Goal: Task Accomplishment & Management: Manage account settings

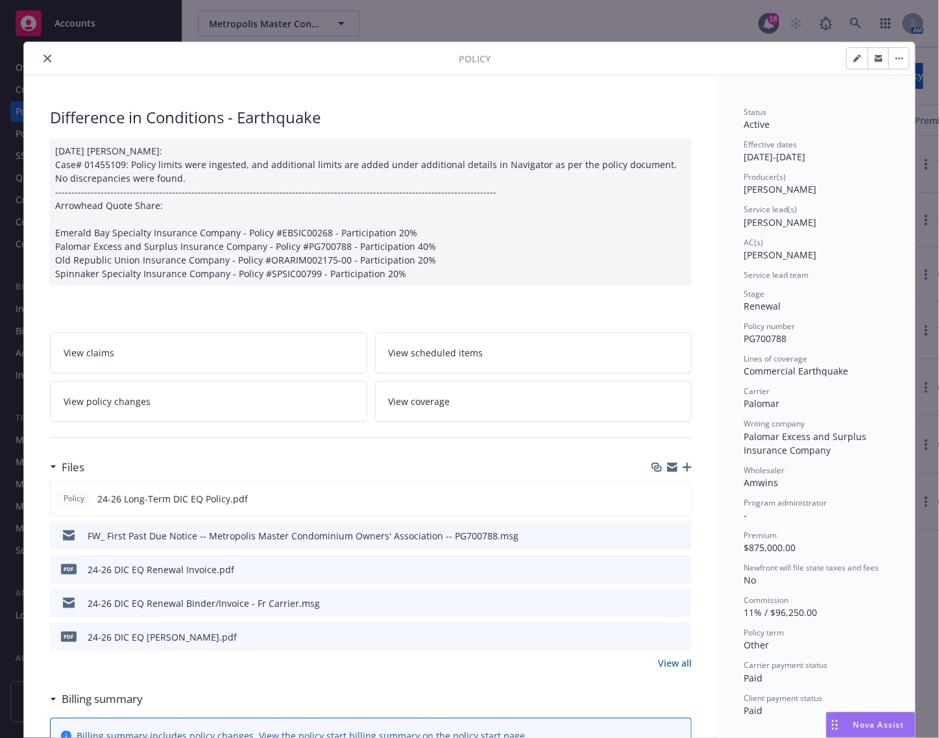
click at [43, 62] on icon "close" at bounding box center [47, 59] width 8 height 8
click at [675, 112] on div "Difference in Conditions - Earthquake" at bounding box center [371, 117] width 642 height 22
click at [896, 63] on button "button" at bounding box center [898, 58] width 21 height 21
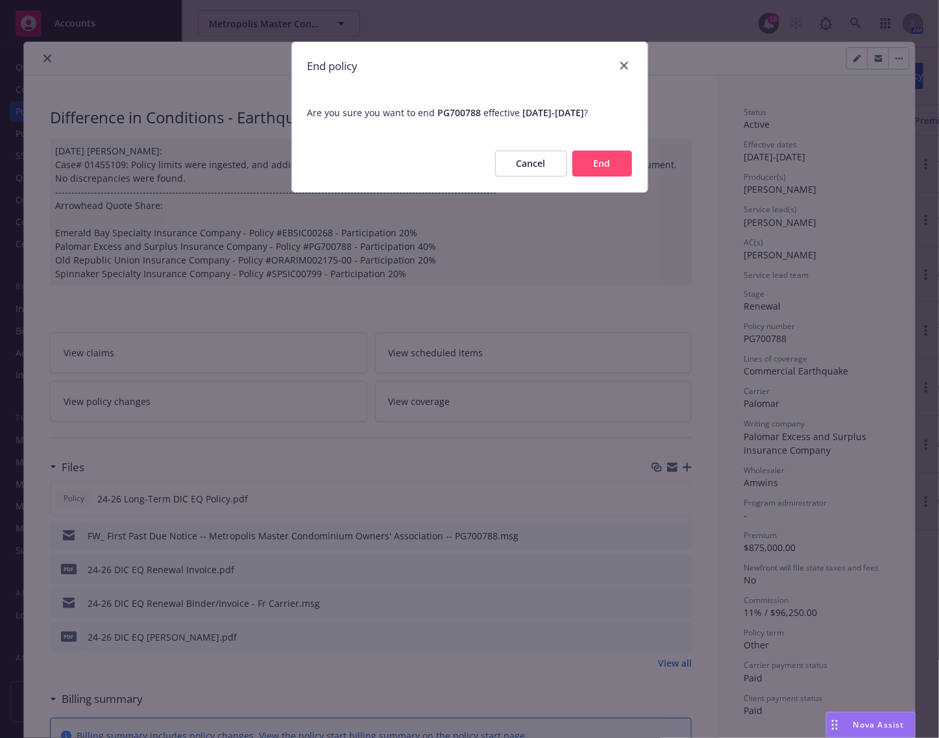
click at [594, 169] on button "End" at bounding box center [602, 164] width 60 height 26
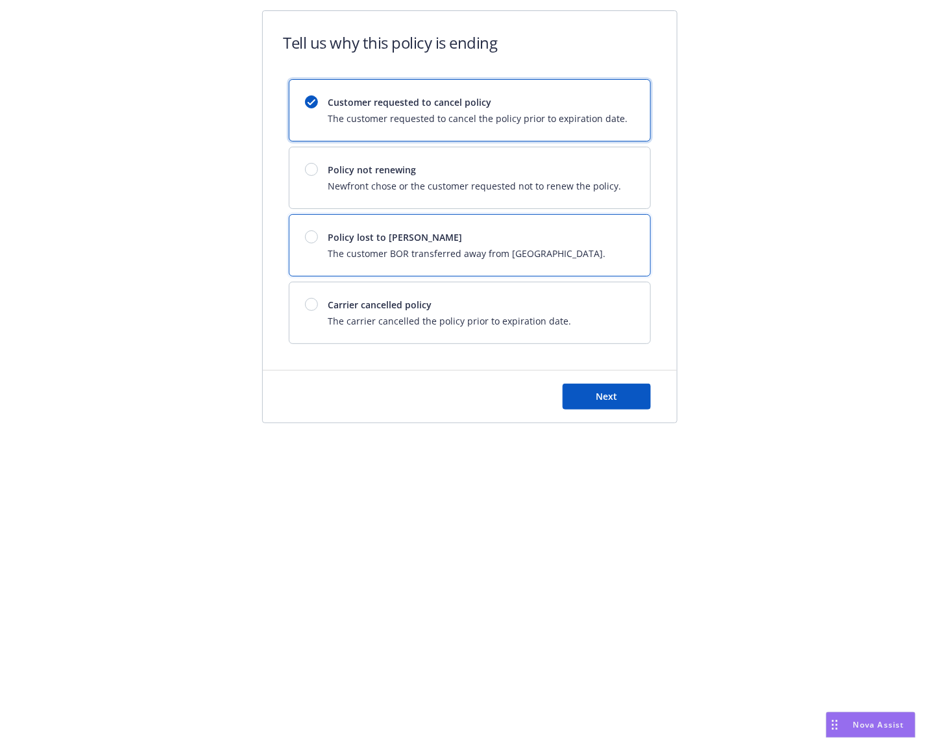
click at [439, 248] on span "The customer BOR transferred away from Newfront." at bounding box center [467, 254] width 278 height 14
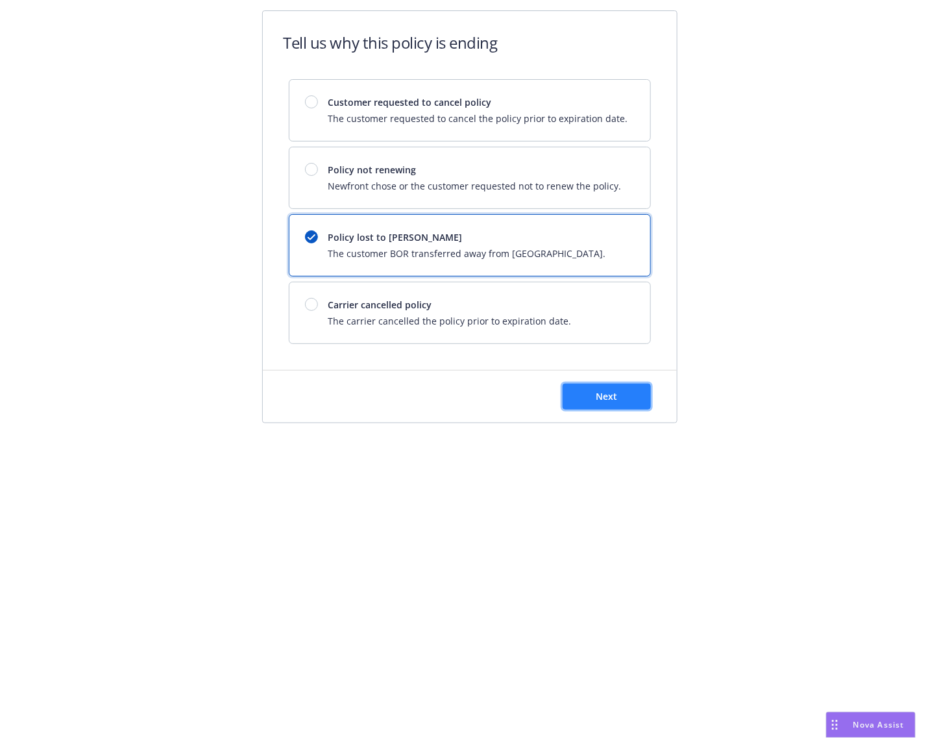
click at [620, 397] on button "Next" at bounding box center [607, 397] width 88 height 26
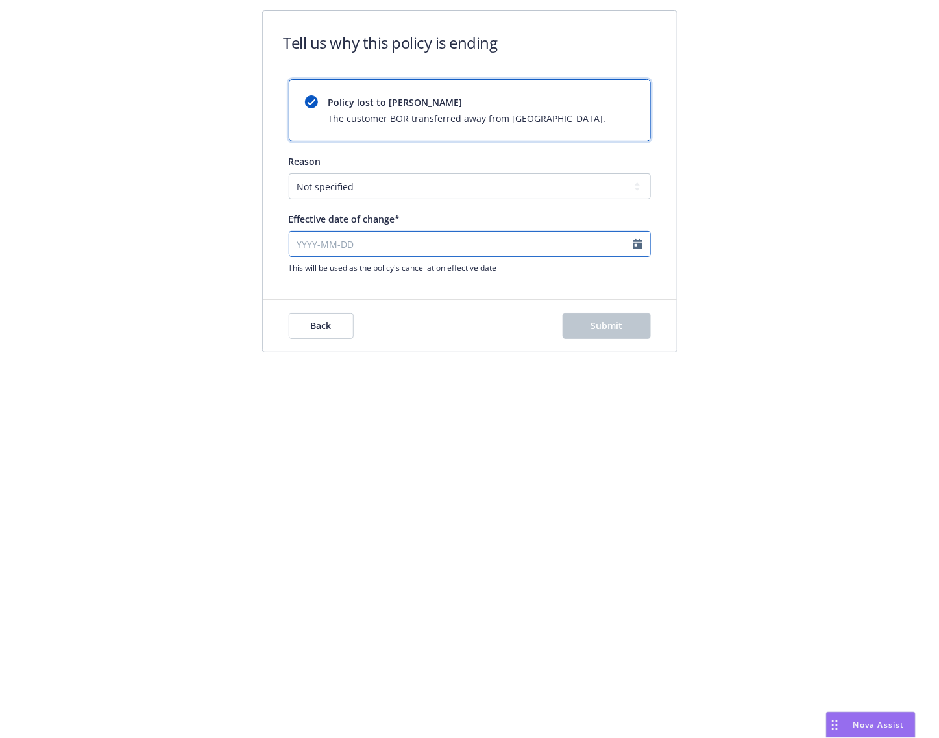
select select "August"
select select "2025"
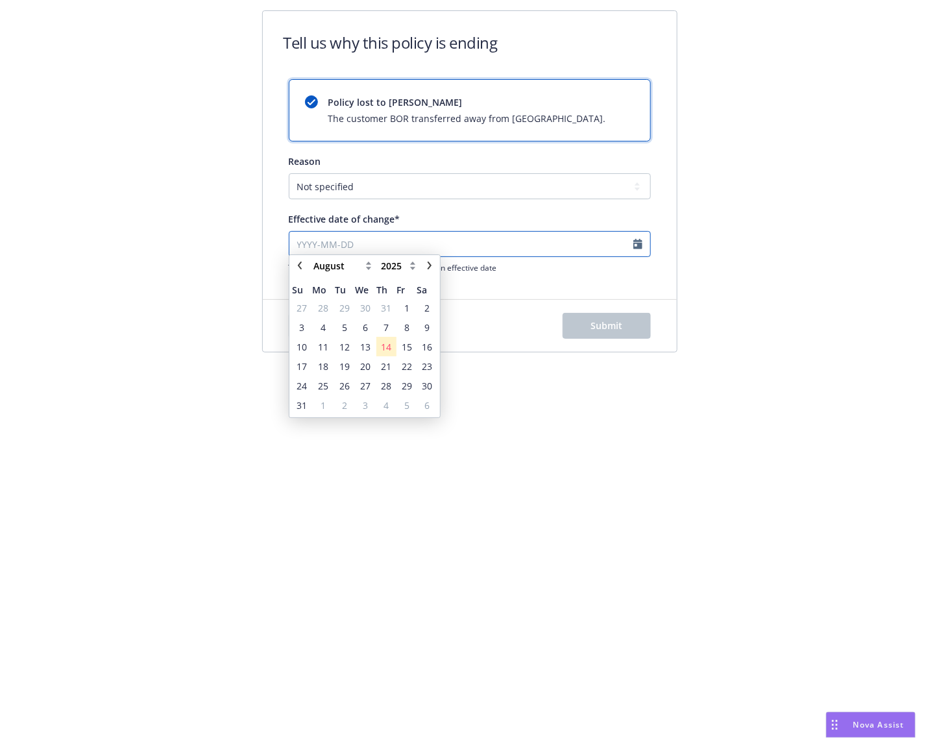
click at [443, 250] on input "Effective date of change*" at bounding box center [470, 244] width 362 height 26
click at [344, 274] on select "January February March April May June July August September October November De…" at bounding box center [342, 271] width 65 height 16
select select "July"
click at [310, 263] on select "January February March April May June July August September October November De…" at bounding box center [342, 271] width 65 height 16
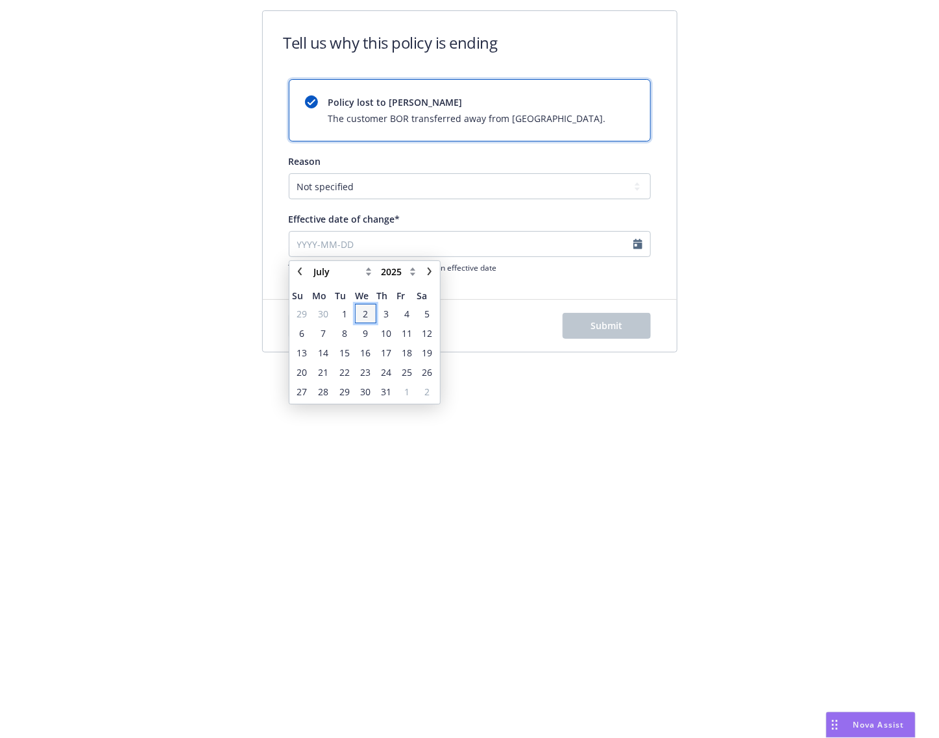
click at [361, 311] on span "2" at bounding box center [365, 314] width 19 height 16
type input "2025-07-02"
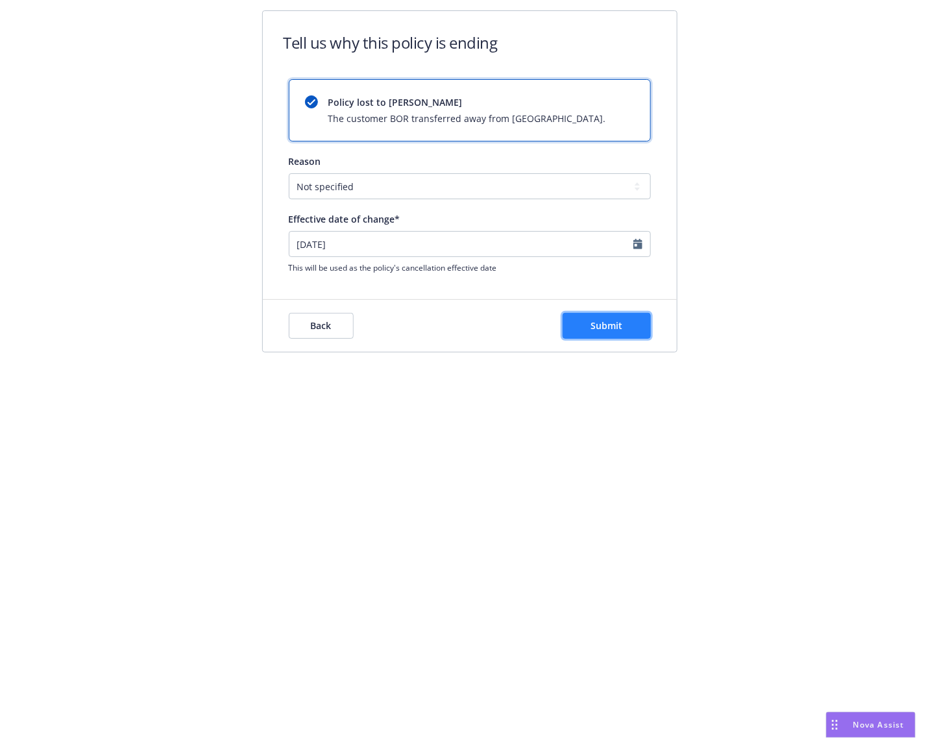
click at [611, 331] on span "Submit" at bounding box center [607, 325] width 32 height 12
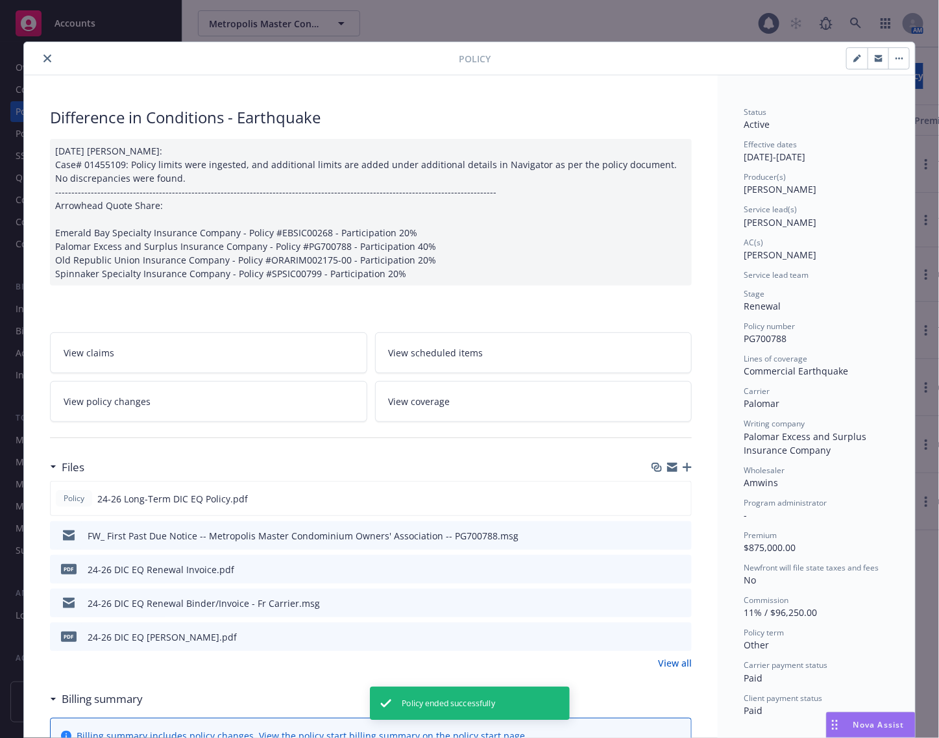
scroll to position [39, 0]
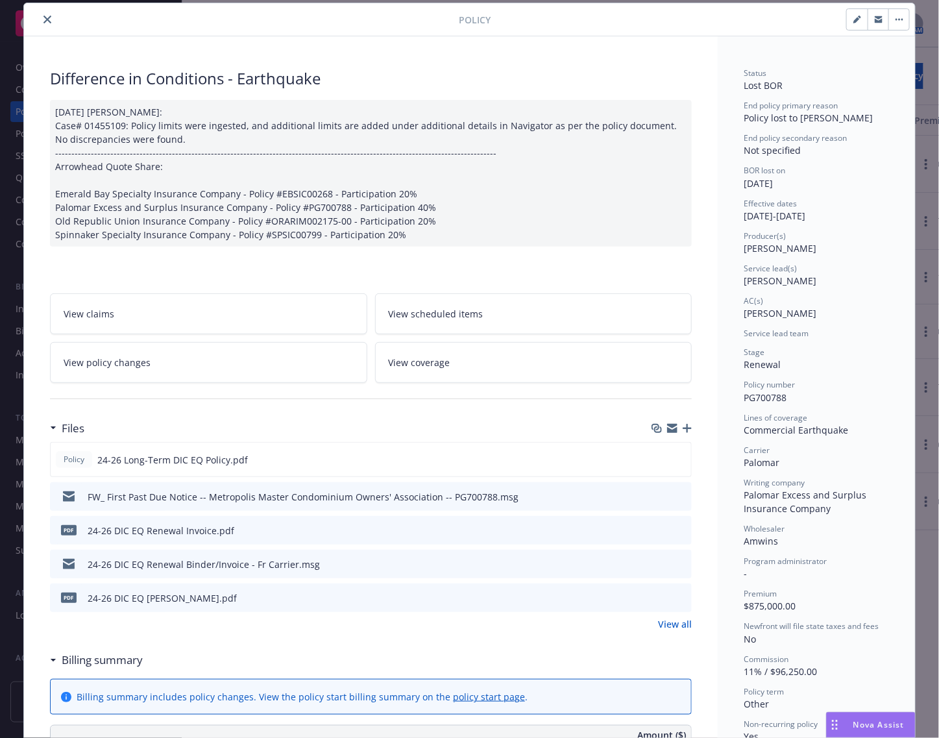
click at [683, 426] on icon "button" at bounding box center [687, 428] width 9 height 9
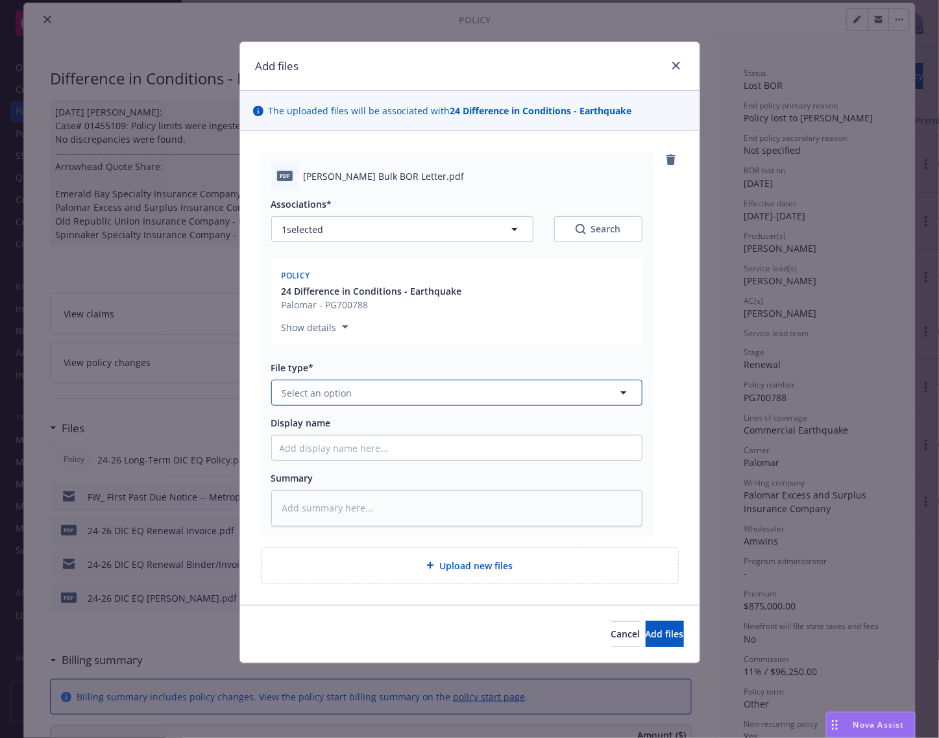
click at [627, 396] on icon "button" at bounding box center [624, 393] width 16 height 16
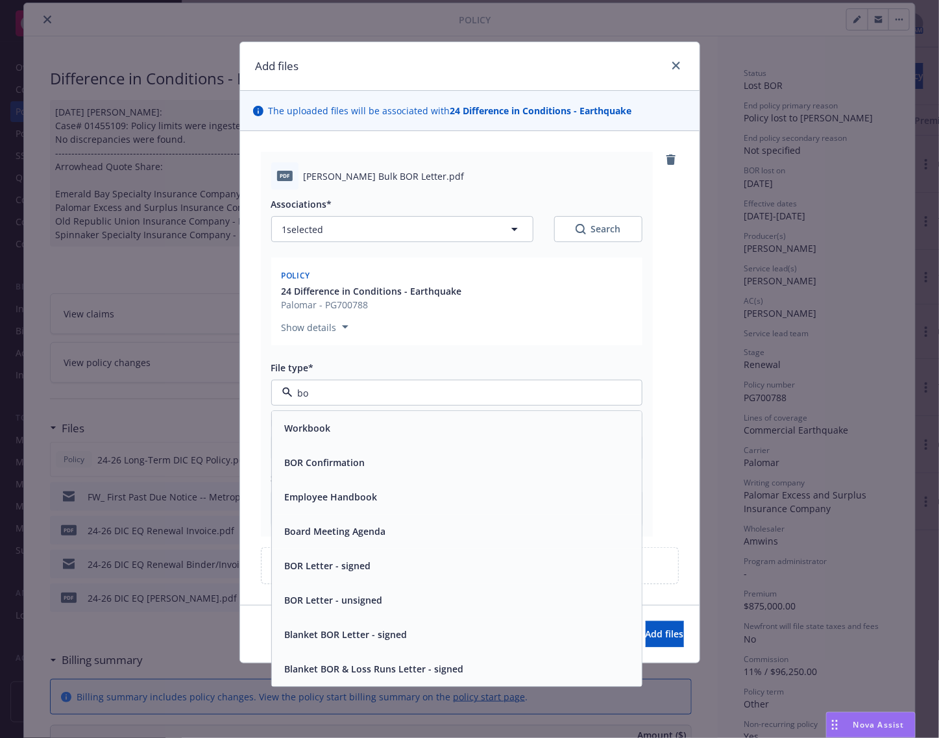
type input "bor"
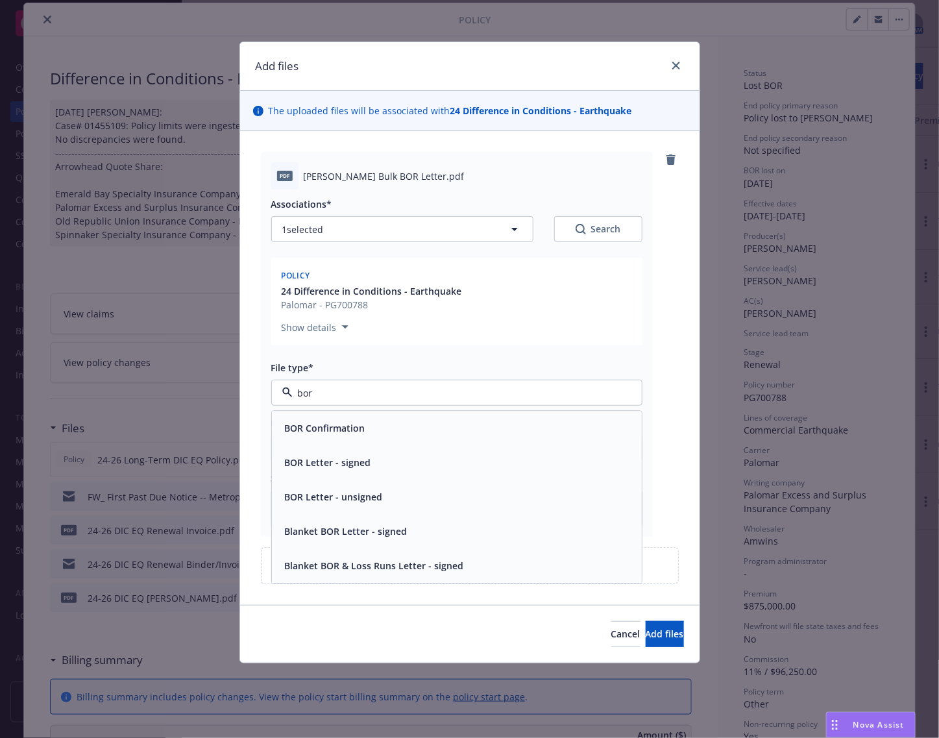
click at [491, 428] on div "BOR Confirmation" at bounding box center [457, 428] width 354 height 19
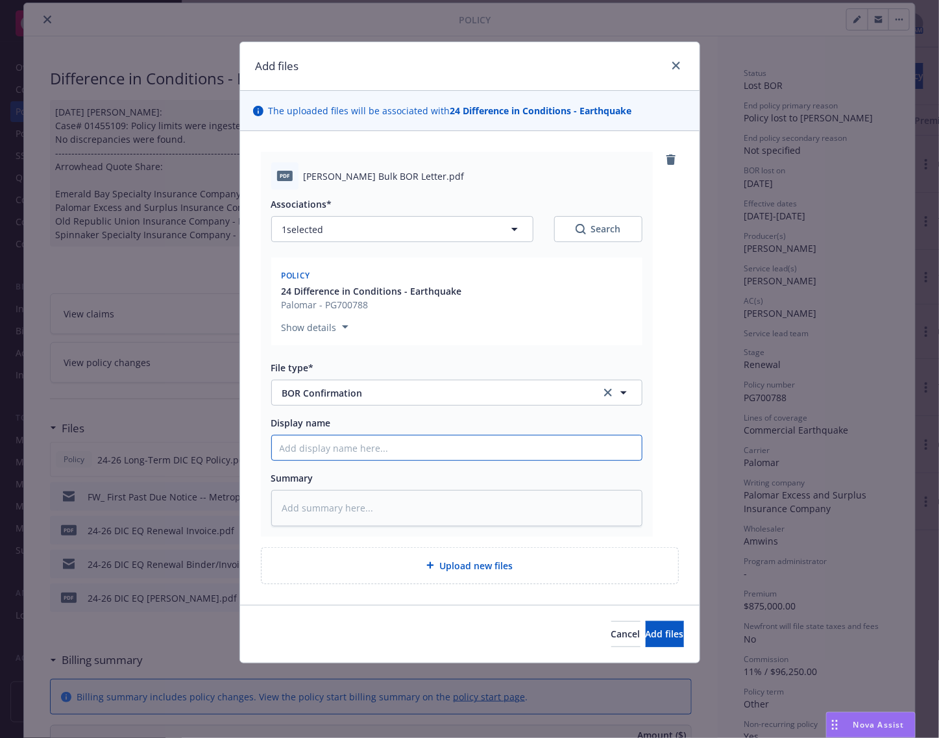
click at [452, 443] on input "Display name" at bounding box center [457, 447] width 370 height 25
click at [665, 345] on div "pdf Naranjo Bulk BOR Letter.pdf Associations* 1 selected Search Policy 24 Diffe…" at bounding box center [470, 344] width 418 height 385
click at [477, 451] on input "Display name" at bounding box center [457, 447] width 370 height 25
click at [494, 439] on input "Display name" at bounding box center [457, 447] width 370 height 25
type textarea "x"
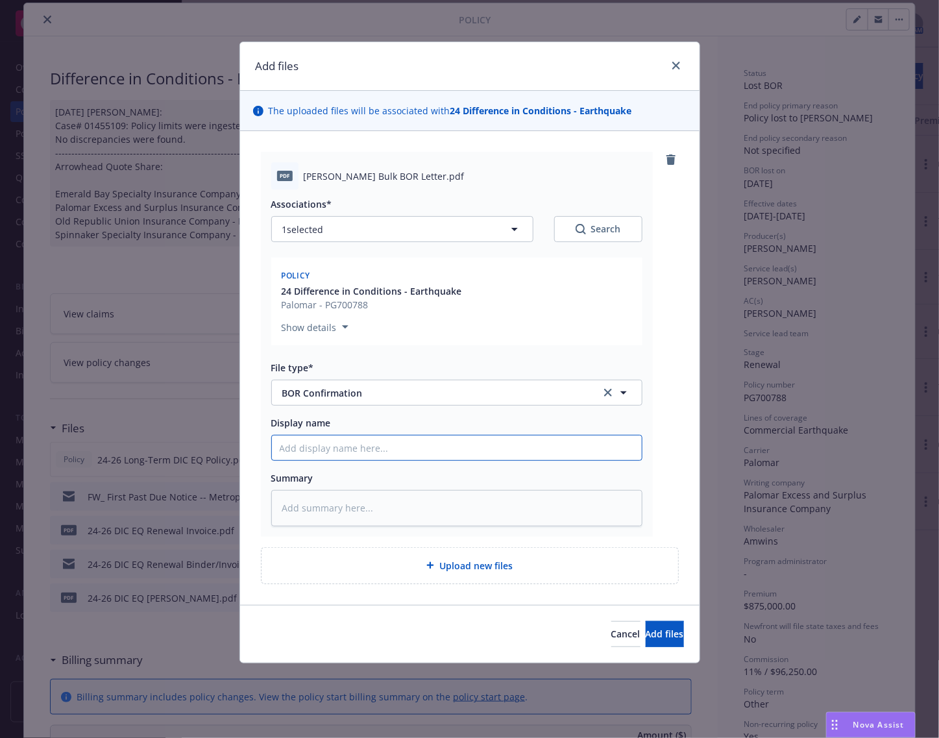
type input "B"
type textarea "x"
type input "Be"
type textarea "x"
type input "Bea"
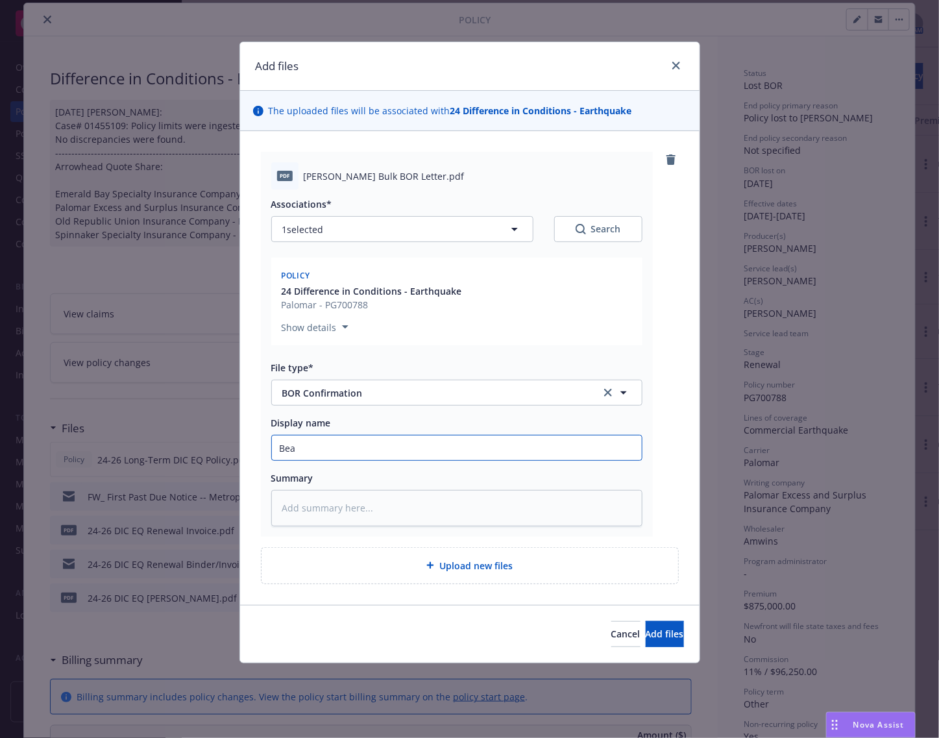
type textarea "x"
type input "Beas"
type textarea "x"
type input "Bea"
type textarea "x"
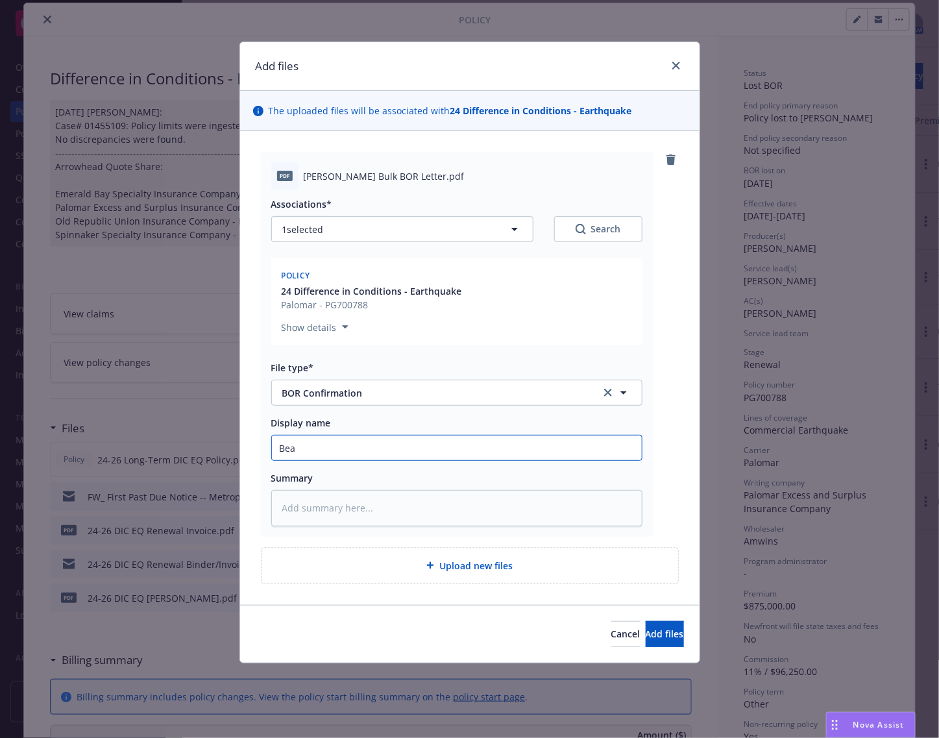
type input "Be"
type textarea "x"
type input "B"
type textarea "x"
type input "BO"
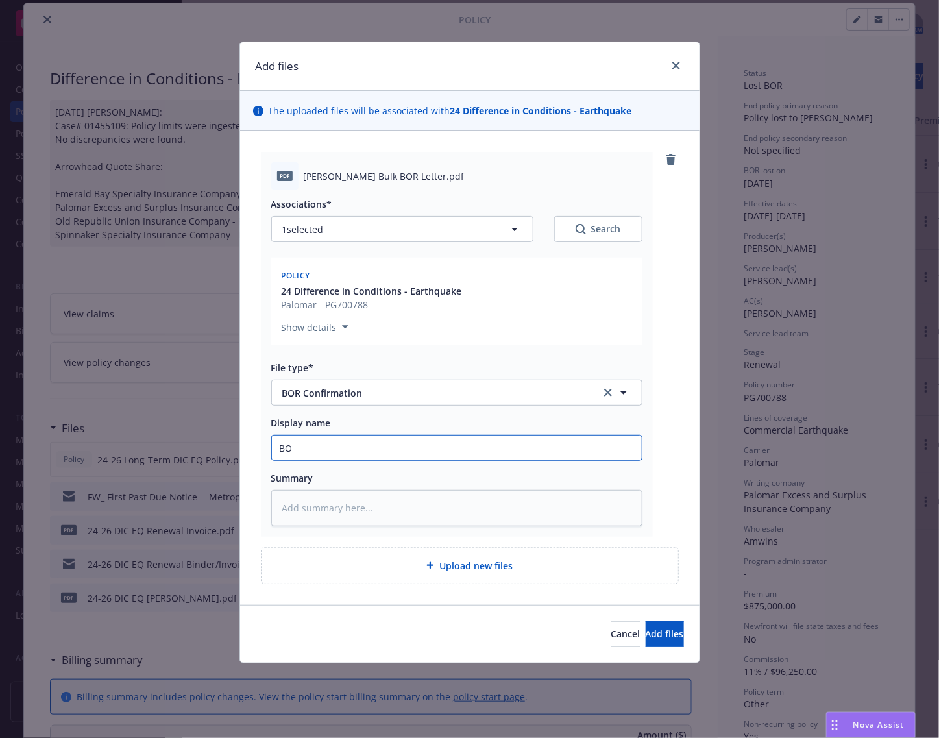
type textarea "x"
type input "BOR"
type textarea "x"
type input "BOR"
type textarea "x"
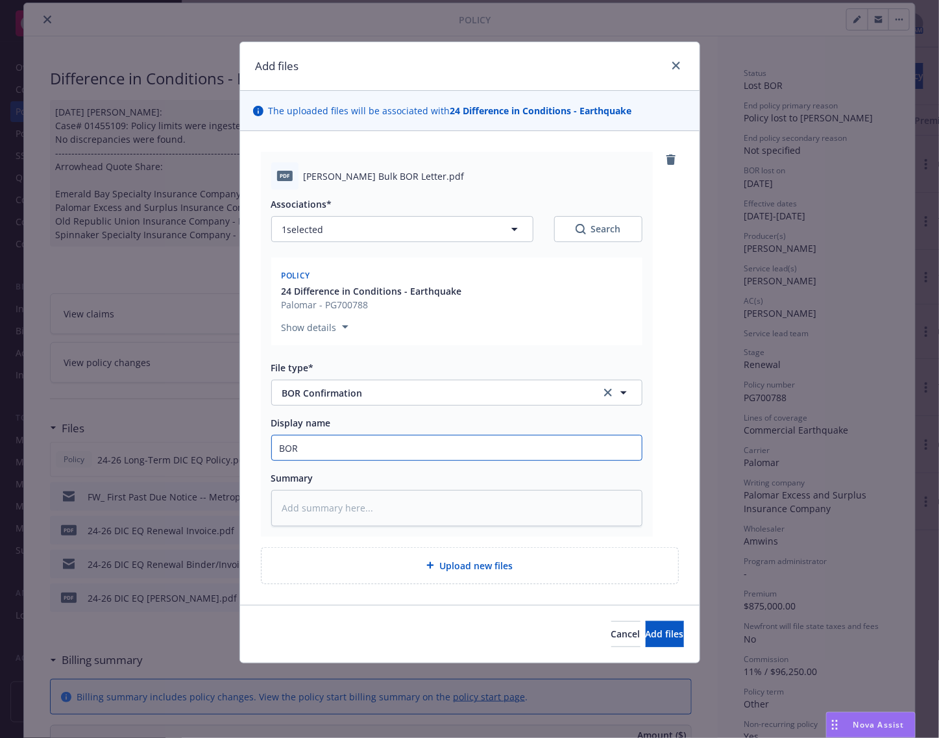
type input "BOR L"
type textarea "x"
type input "BOR Le"
type textarea "x"
type input "BOR Let"
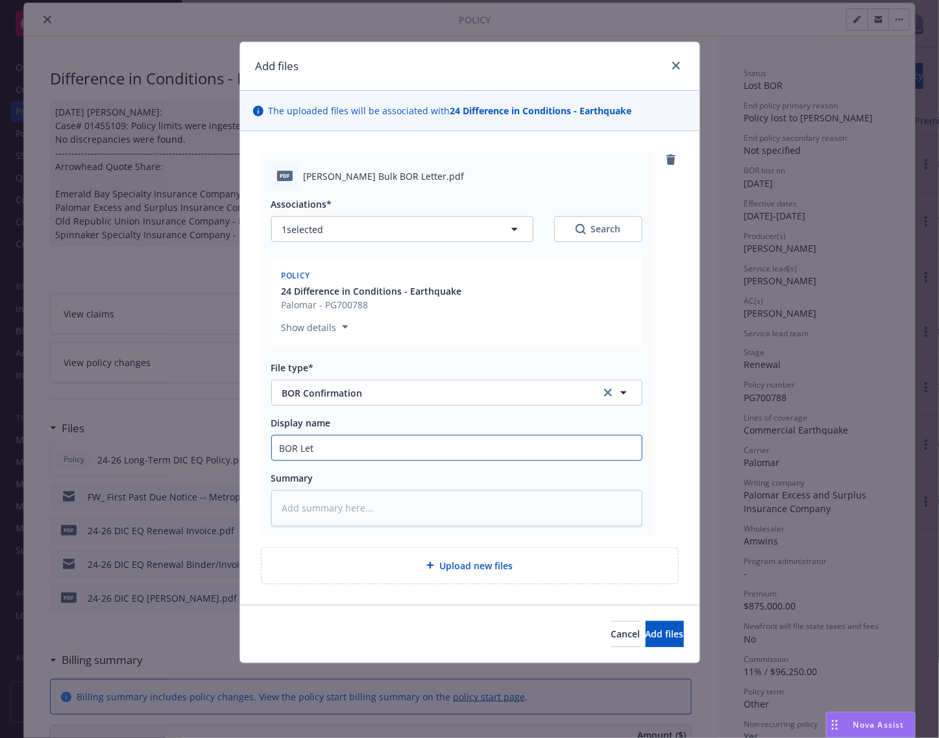
type textarea "x"
type input "BOR Lett"
type textarea "x"
type input "BOR Lette"
type textarea "x"
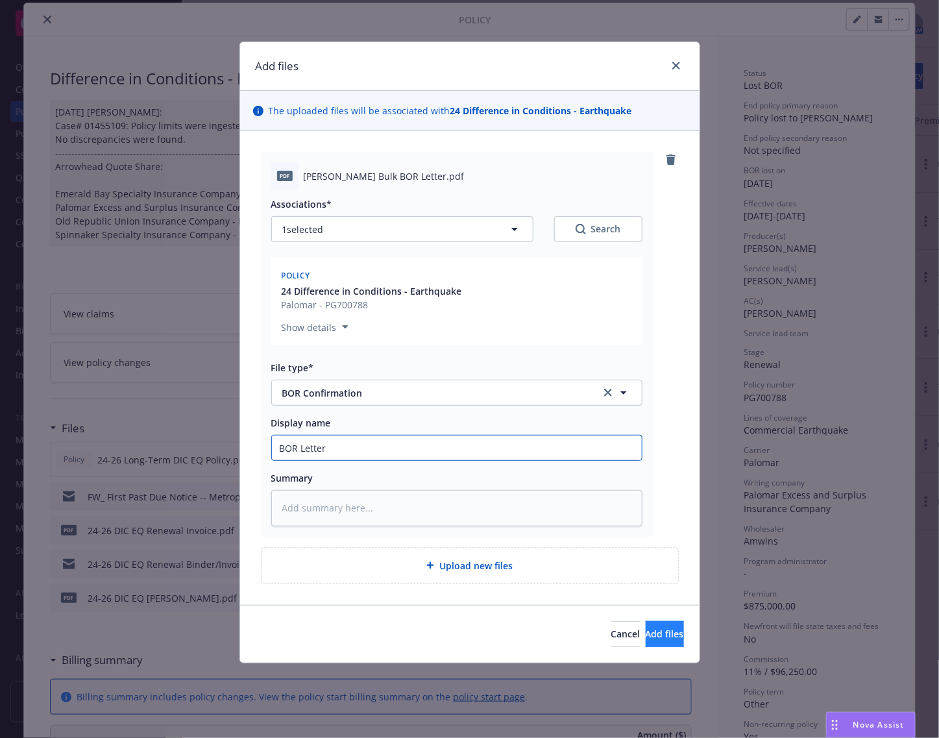
type input "BOR Letter"
click at [646, 633] on span "Add files" at bounding box center [665, 633] width 38 height 12
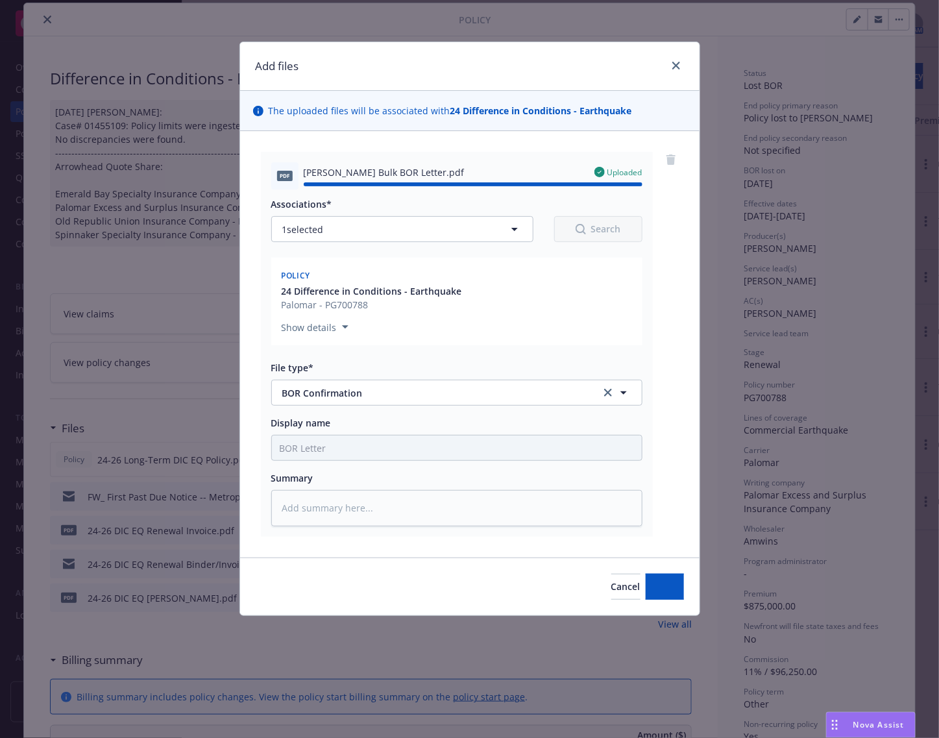
type textarea "x"
